Goal: Contribute content: Contribute content

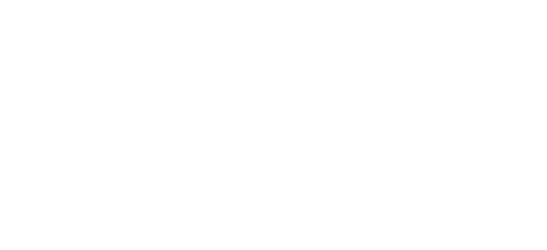
click at [35, 0] on html at bounding box center [273, 0] width 547 height 0
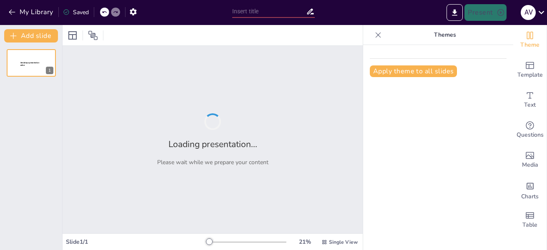
type input "New Sendsteps"
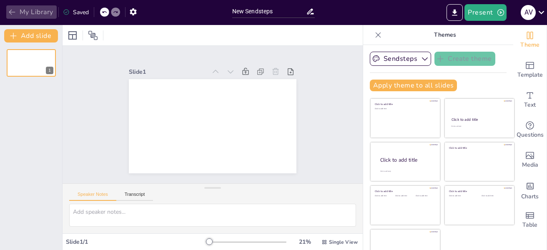
click at [15, 10] on icon "button" at bounding box center [12, 12] width 8 height 8
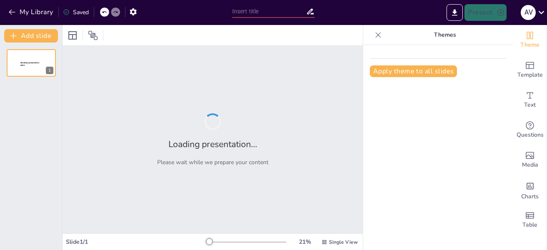
type input "Frecuencia de Leptospirosis en Vacas: Estudio en Presidente Hayes, Paraguay 2025"
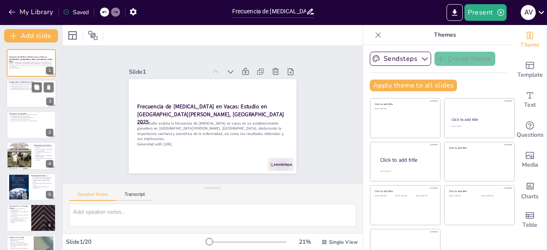
click at [22, 98] on div at bounding box center [31, 94] width 50 height 28
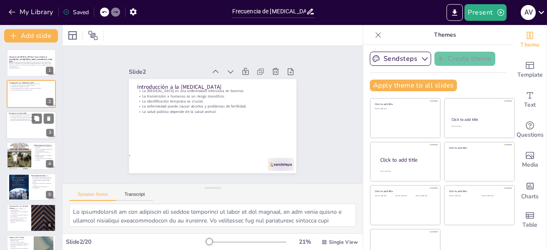
click at [27, 129] on div at bounding box center [31, 125] width 50 height 28
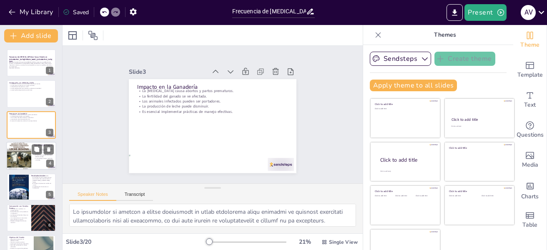
click at [26, 150] on div at bounding box center [18, 156] width 25 height 33
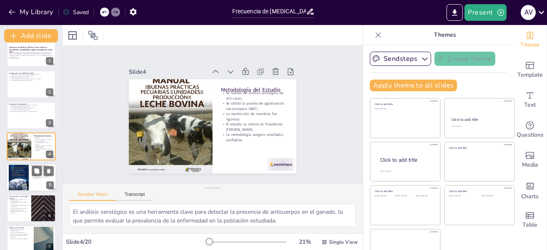
click at [23, 178] on div at bounding box center [19, 178] width 20 height 28
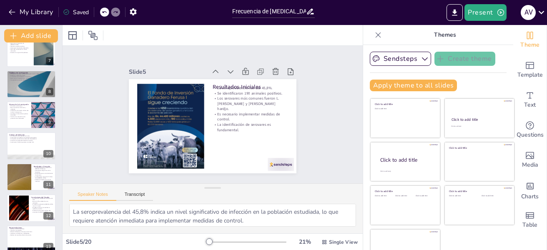
scroll to position [196, 0]
click at [23, 178] on div at bounding box center [19, 177] width 49 height 28
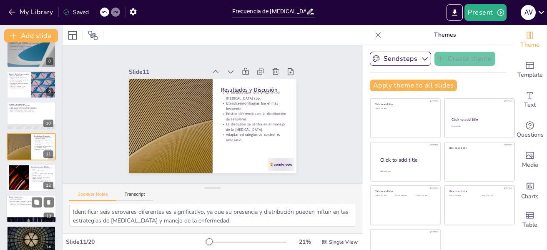
click at [18, 212] on div at bounding box center [31, 209] width 50 height 28
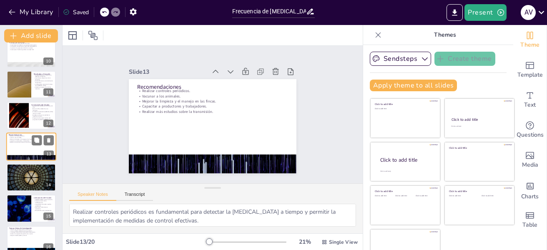
scroll to position [423, 0]
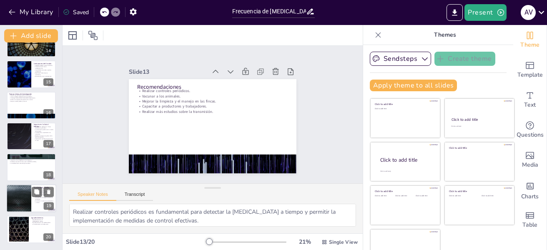
click at [19, 198] on div at bounding box center [19, 198] width 50 height 28
type textarea "La información obtenida del estudio es fundamental para el desarrollo de progra…"
